Goal: Check status: Check status

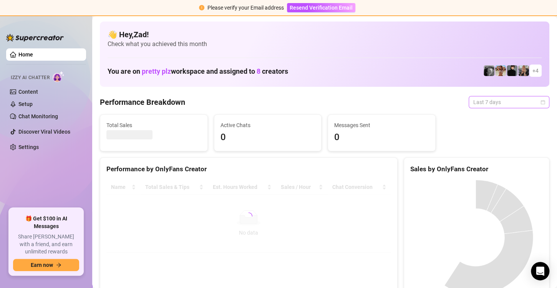
click at [482, 101] on span "Last 7 days" at bounding box center [510, 102] width 72 height 12
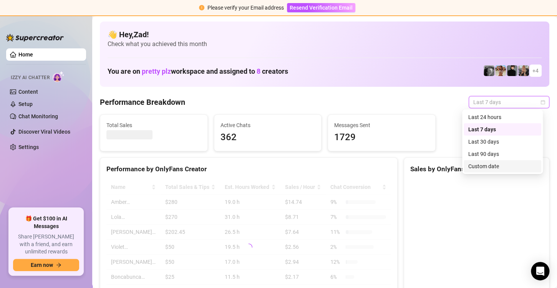
click at [473, 165] on div "Custom date" at bounding box center [503, 166] width 68 height 8
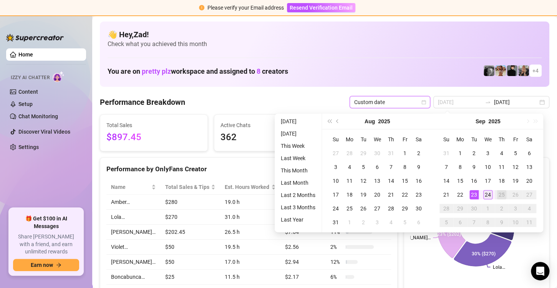
type input "[DATE]"
click at [484, 194] on div "24" at bounding box center [488, 194] width 9 height 9
type input "[DATE]"
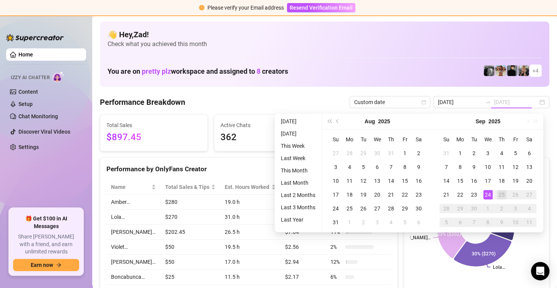
type input "[DATE]"
